Goal: Navigation & Orientation: Find specific page/section

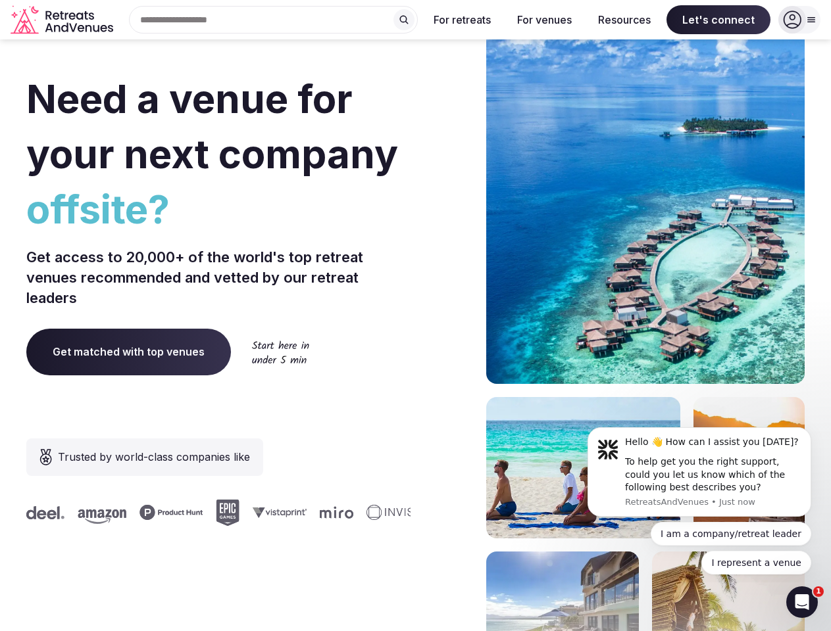
click at [415, 316] on div "Need a venue for your next company offsite? Get access to 20,000+ of the world'…" at bounding box center [415, 393] width 778 height 792
click at [274, 20] on div "Search Popular Destinations [GEOGRAPHIC_DATA], [GEOGRAPHIC_DATA] [GEOGRAPHIC_DA…" at bounding box center [267, 20] width 299 height 28
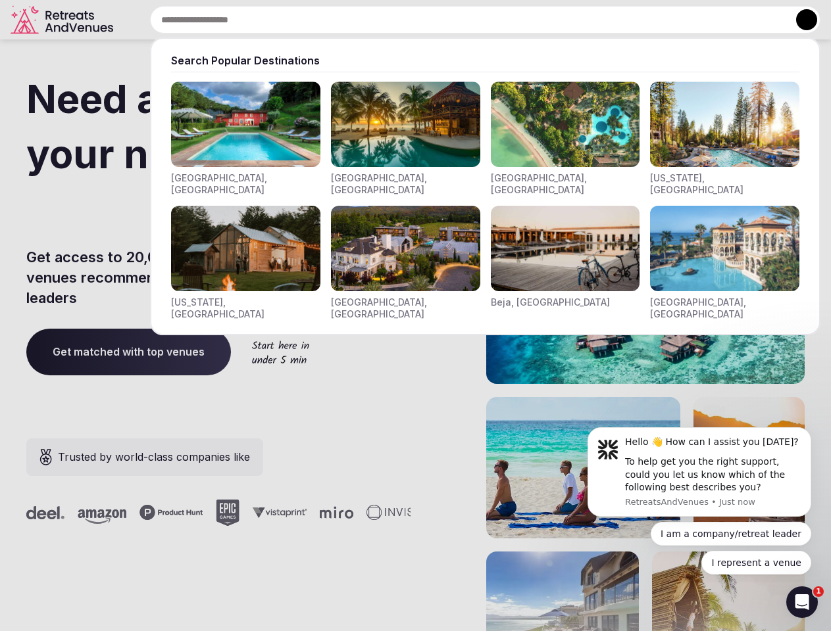
click at [404, 20] on input "text" at bounding box center [485, 20] width 670 height 28
click at [462, 20] on input "text" at bounding box center [485, 20] width 670 height 28
click at [544, 20] on input "text" at bounding box center [485, 20] width 670 height 28
click at [624, 20] on input "text" at bounding box center [485, 20] width 670 height 28
click at [718, 20] on input "text" at bounding box center [485, 20] width 670 height 28
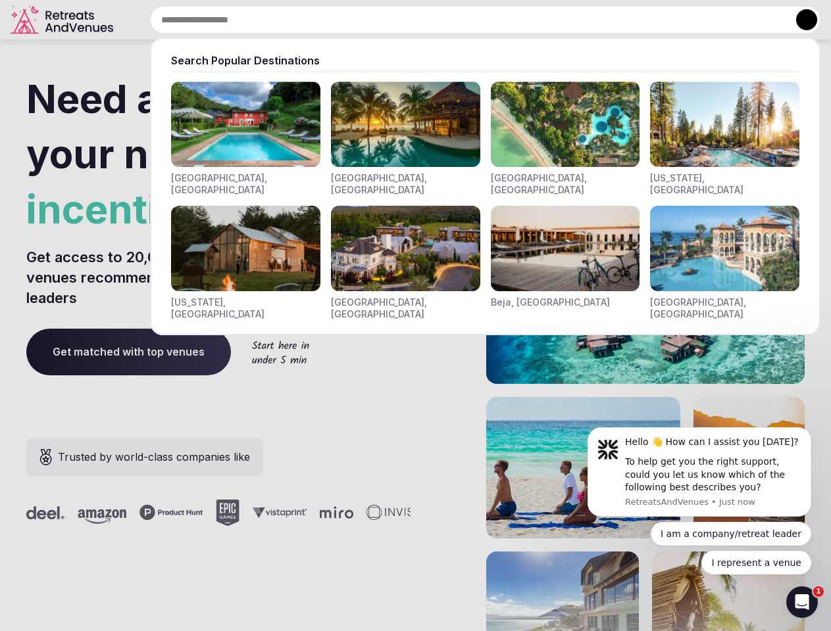
click at [799, 20] on button at bounding box center [806, 19] width 21 height 21
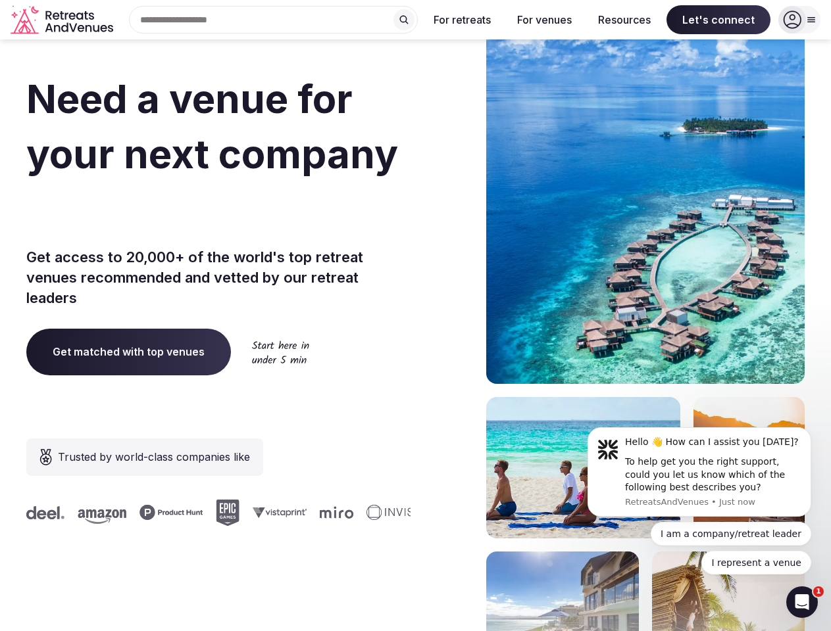
click at [699, 472] on div "To help get you the right support, could you let us know which of the following…" at bounding box center [713, 475] width 176 height 39
click at [813, 431] on section "Need a venue for your next company incentive trip? Get access to 20,000+ of the…" at bounding box center [415, 393] width 831 height 792
